Goal: Information Seeking & Learning: Learn about a topic

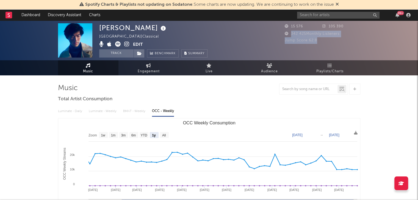
drag, startPoint x: 291, startPoint y: 33, endPoint x: 350, endPoint y: 40, distance: 59.6
click at [350, 40] on div "15 576 105 390 342 425 Monthly Listeners Jump Score: 62.8" at bounding box center [322, 33] width 76 height 21
click at [353, 39] on div "Jump Score: 62.8" at bounding box center [322, 40] width 76 height 7
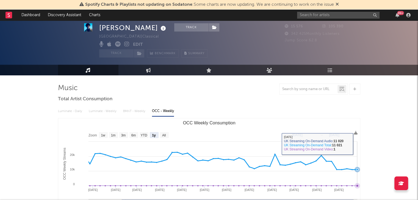
scroll to position [55, 0]
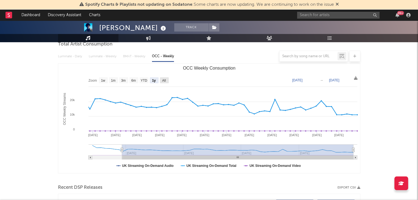
click at [163, 80] on text "All" at bounding box center [164, 81] width 4 height 4
select select "All"
type input "[DATE]"
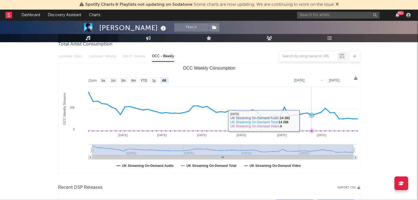
scroll to position [0, 0]
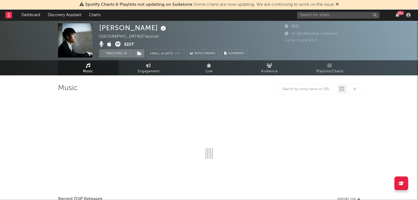
select select "6m"
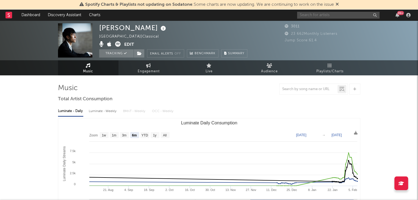
click at [325, 17] on input "text" at bounding box center [338, 15] width 82 height 7
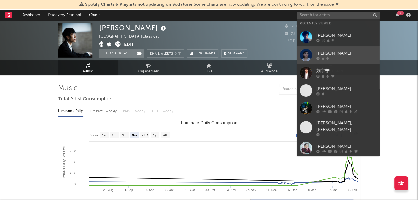
click at [310, 56] on div at bounding box center [306, 55] width 12 height 12
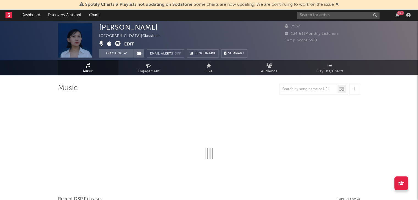
select select "6m"
